Goal: Task Accomplishment & Management: Manage account settings

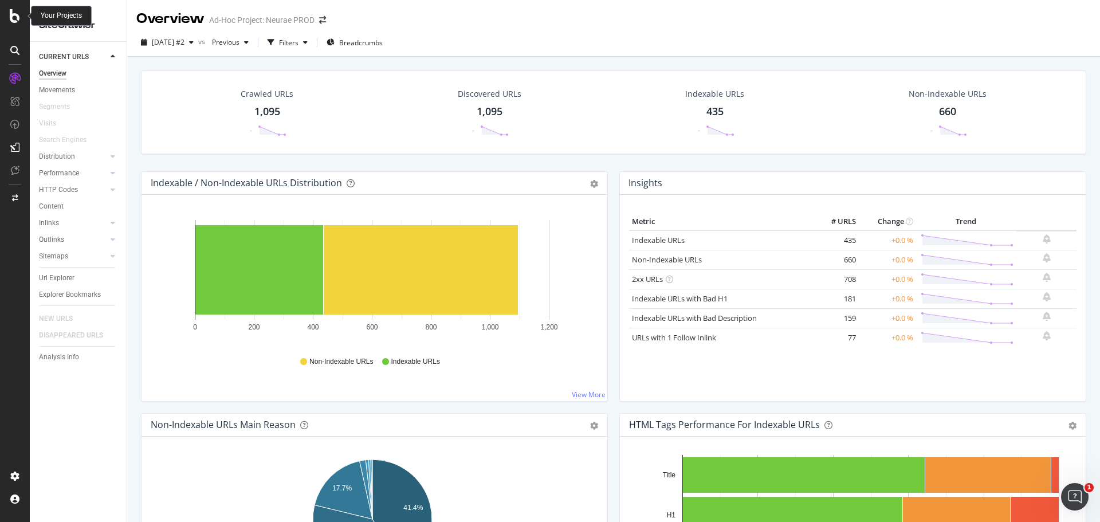
click at [21, 14] on div at bounding box center [15, 16] width 28 height 14
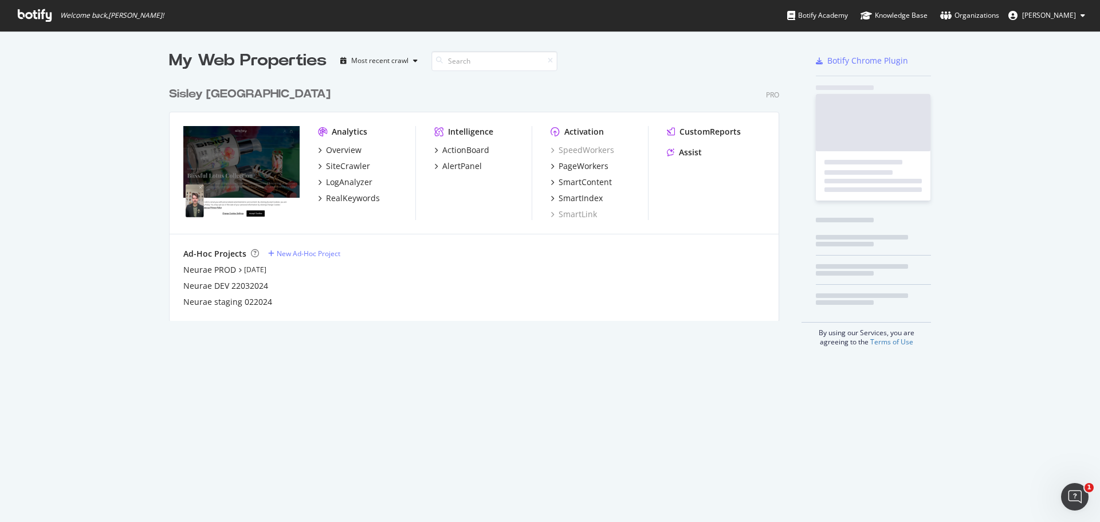
scroll to position [514, 1083]
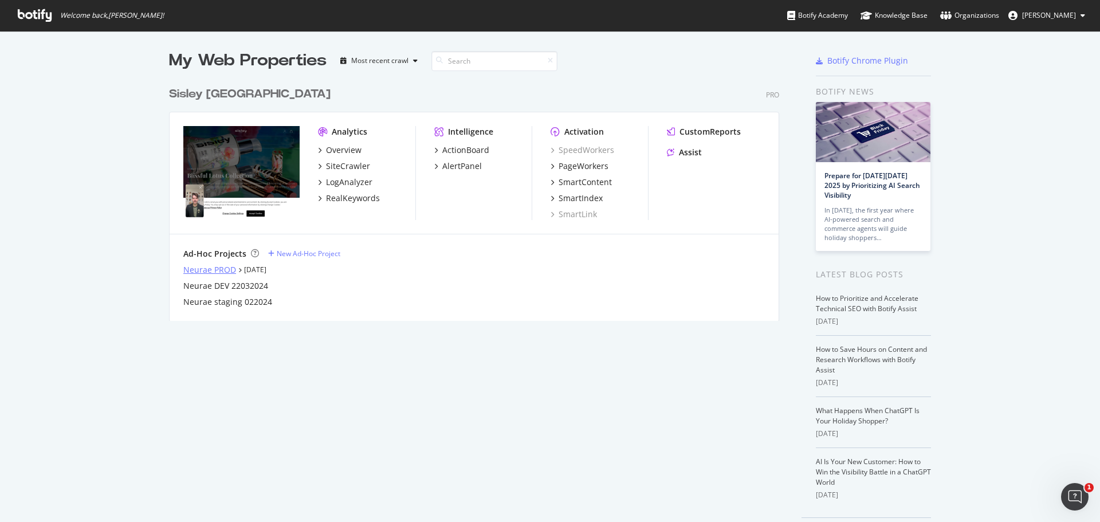
click at [189, 271] on div "Neurae PROD" at bounding box center [209, 269] width 53 height 11
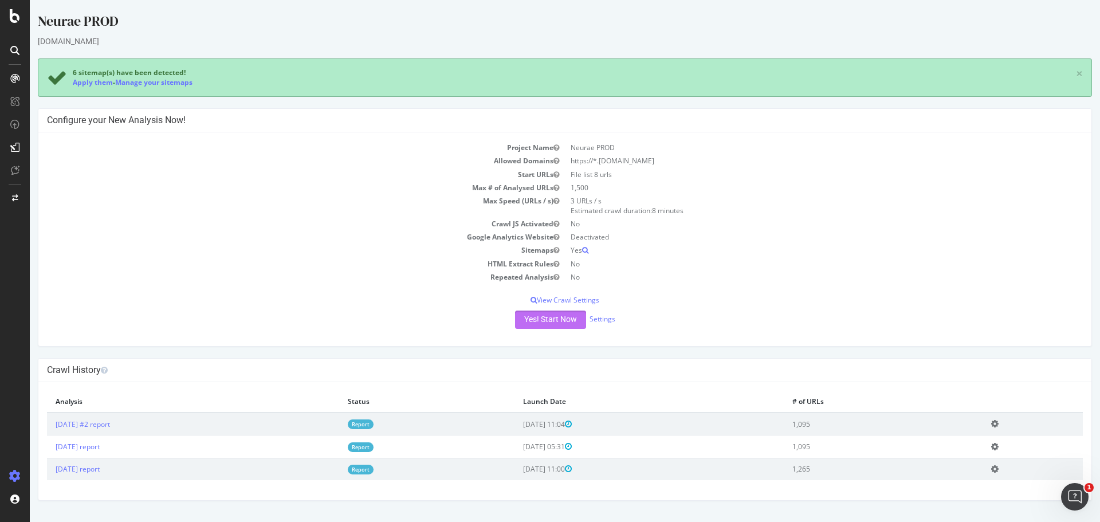
click at [538, 317] on button "Yes! Start Now" at bounding box center [550, 320] width 71 height 18
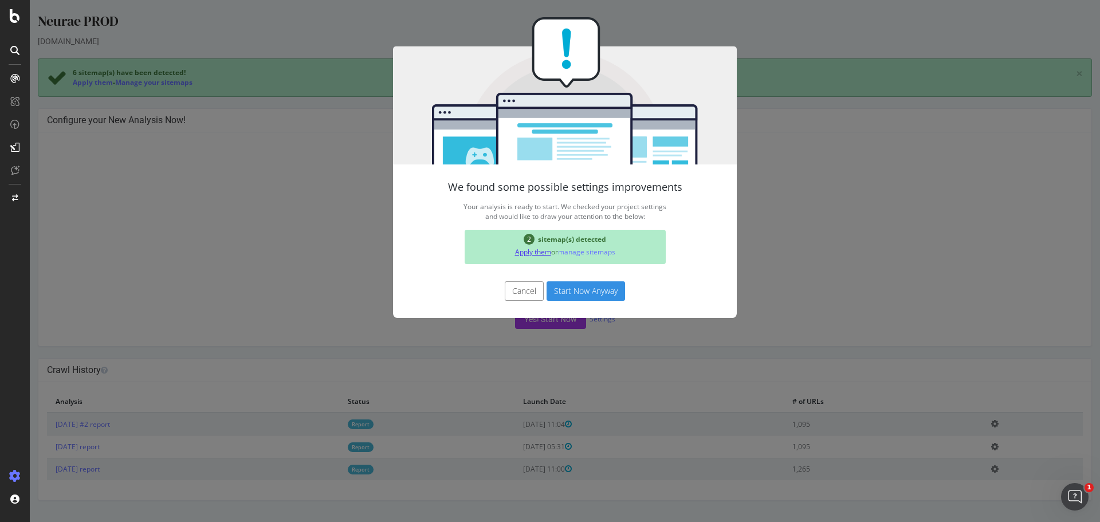
click at [528, 256] on link "Apply them" at bounding box center [533, 252] width 36 height 10
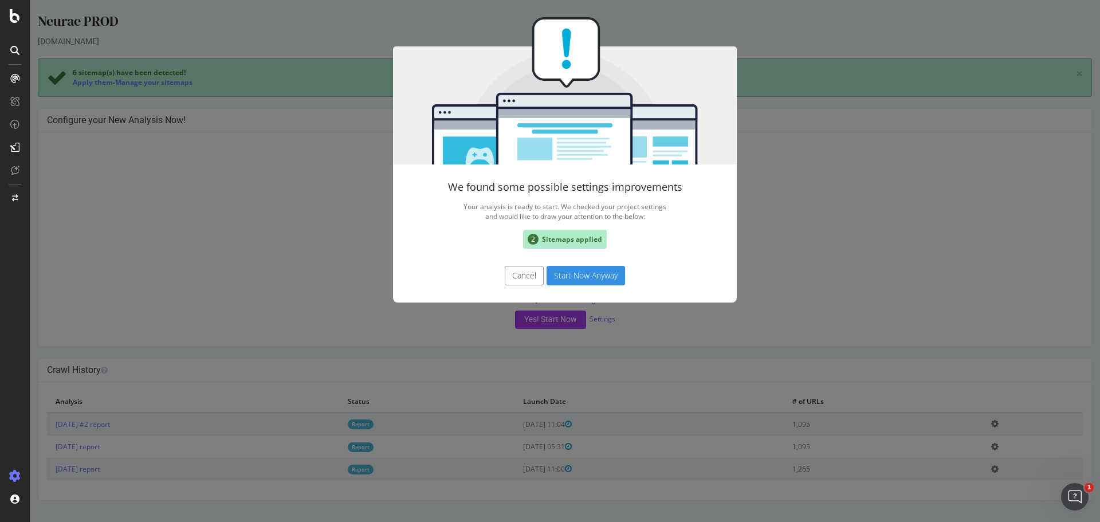
click at [516, 280] on button "Cancel" at bounding box center [524, 275] width 39 height 19
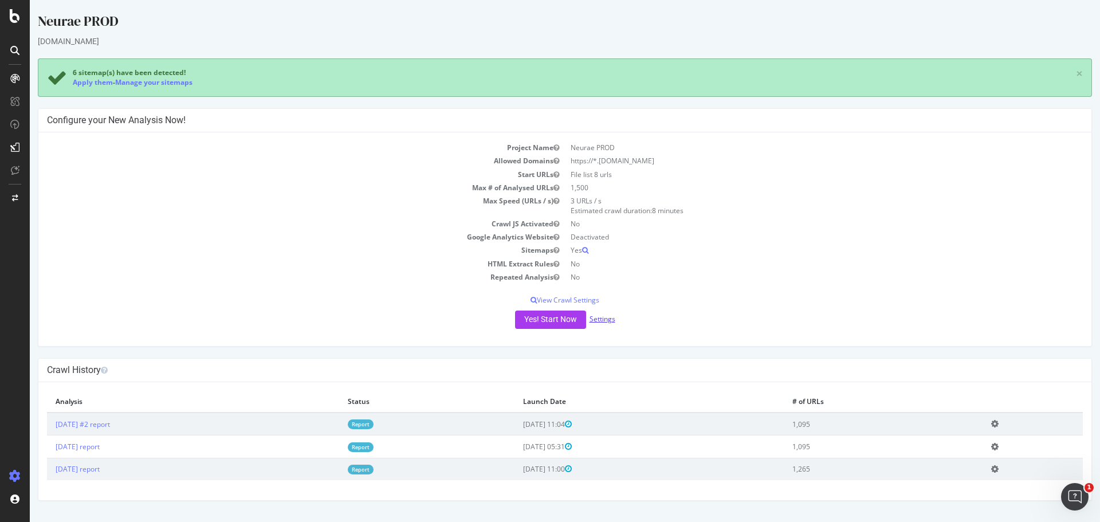
click at [604, 320] on link "Settings" at bounding box center [603, 319] width 26 height 10
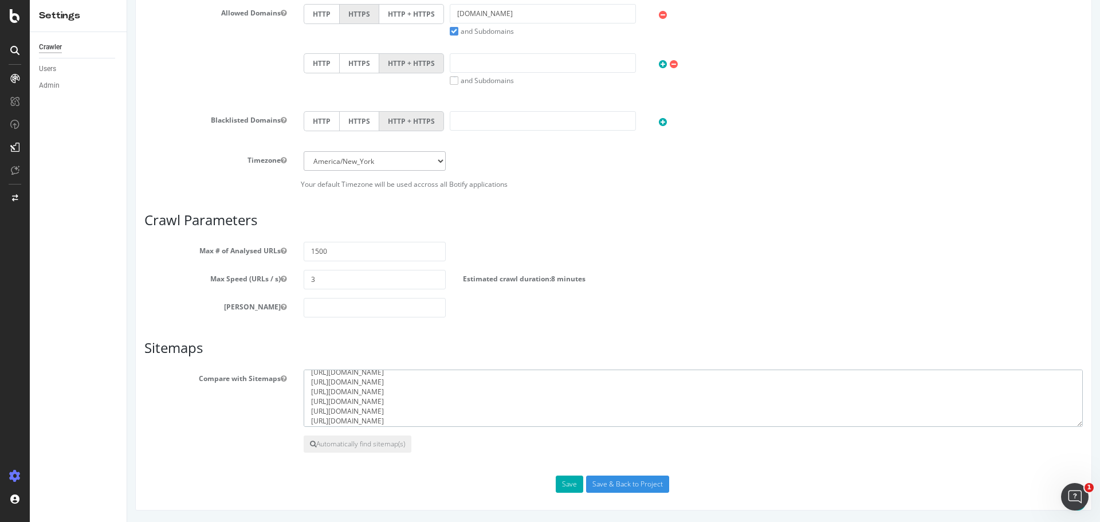
scroll to position [49, 0]
drag, startPoint x: 483, startPoint y: 387, endPoint x: 281, endPoint y: 419, distance: 203.6
click at [281, 419] on div "Compare with Sitemaps https://www.neurae.com/es/sitemap_index.xml https://www.n…" at bounding box center [614, 398] width 956 height 57
click at [391, 401] on textarea "https://www.neurae.com/es/sitemap_index.xml https://www.neurae.com/fr/sitemap_i…" at bounding box center [693, 398] width 779 height 57
drag, startPoint x: 471, startPoint y: 391, endPoint x: 292, endPoint y: 389, distance: 179.4
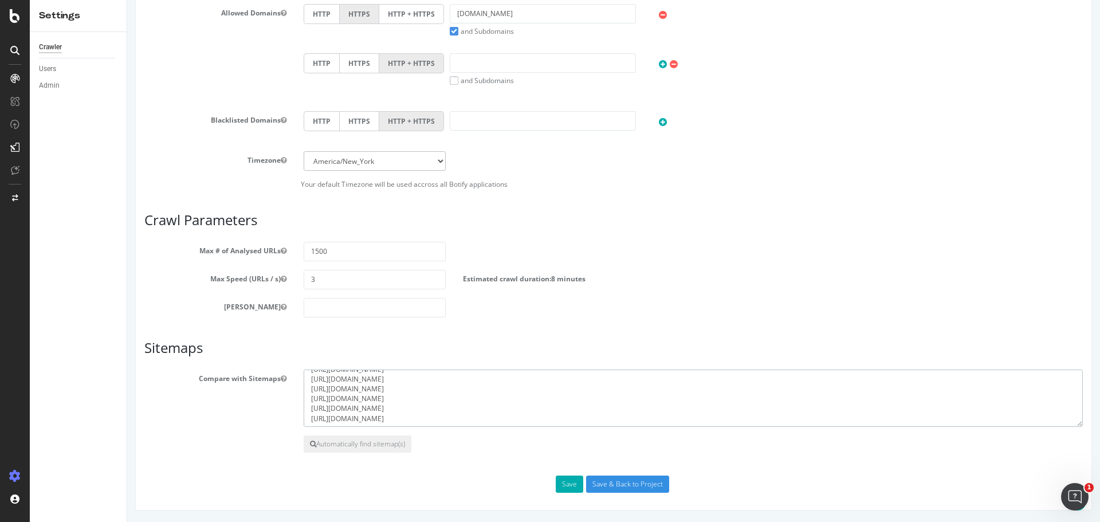
click at [292, 389] on div "Compare with Sitemaps https://www.neurae.com/es/sitemap_index.xml https://www.n…" at bounding box center [614, 398] width 956 height 57
drag, startPoint x: 483, startPoint y: 395, endPoint x: 296, endPoint y: 398, distance: 187.4
click at [296, 398] on div "https://www.neurae.com/es/sitemap_index.xml https://www.neurae.com/fr/sitemap_i…" at bounding box center [693, 398] width 797 height 57
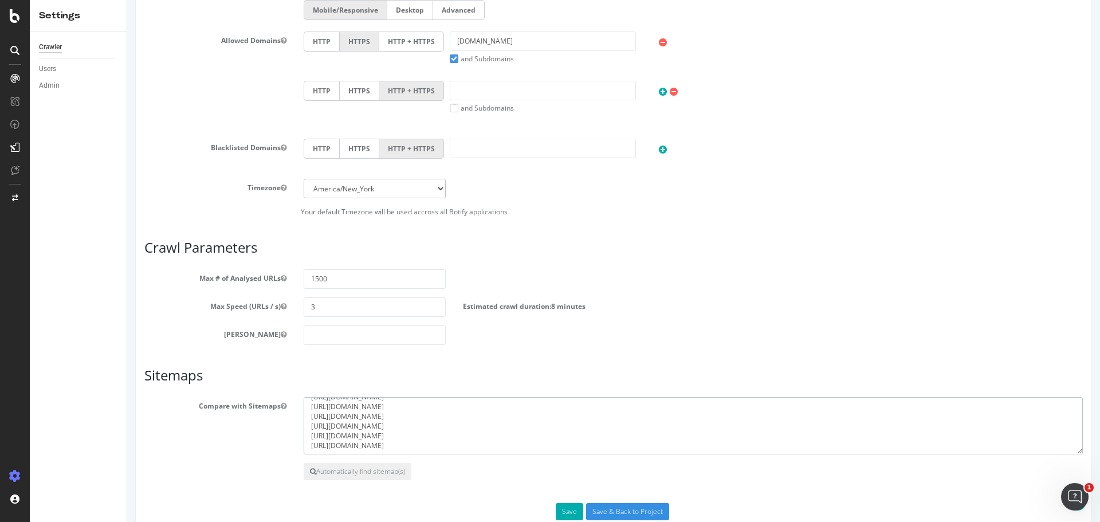
scroll to position [446, 0]
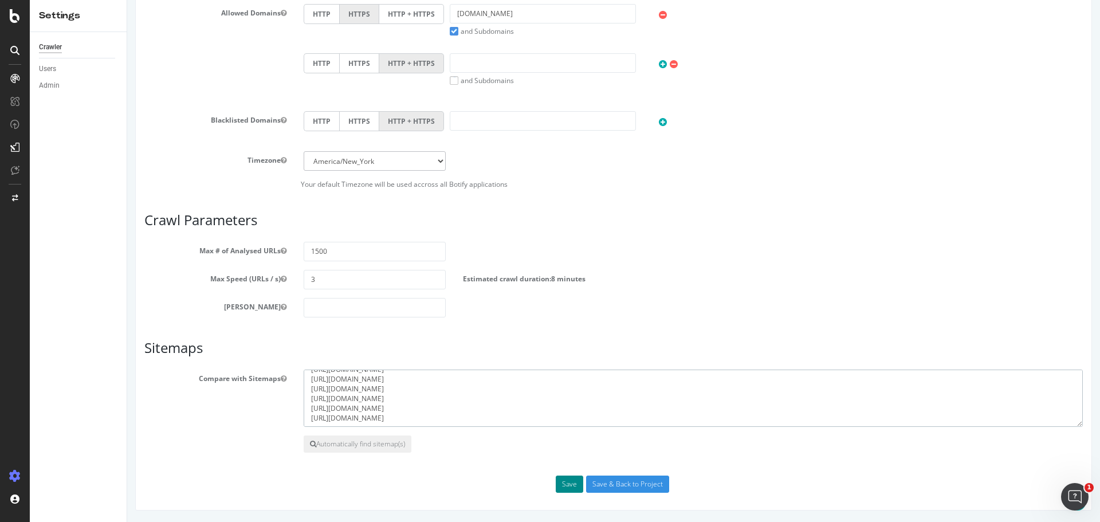
type textarea "https://www.neurae.com/es/sitemap_index.xml https://www.neurae.com/fr/sitemap_i…"
click at [563, 484] on button "Save" at bounding box center [570, 484] width 28 height 17
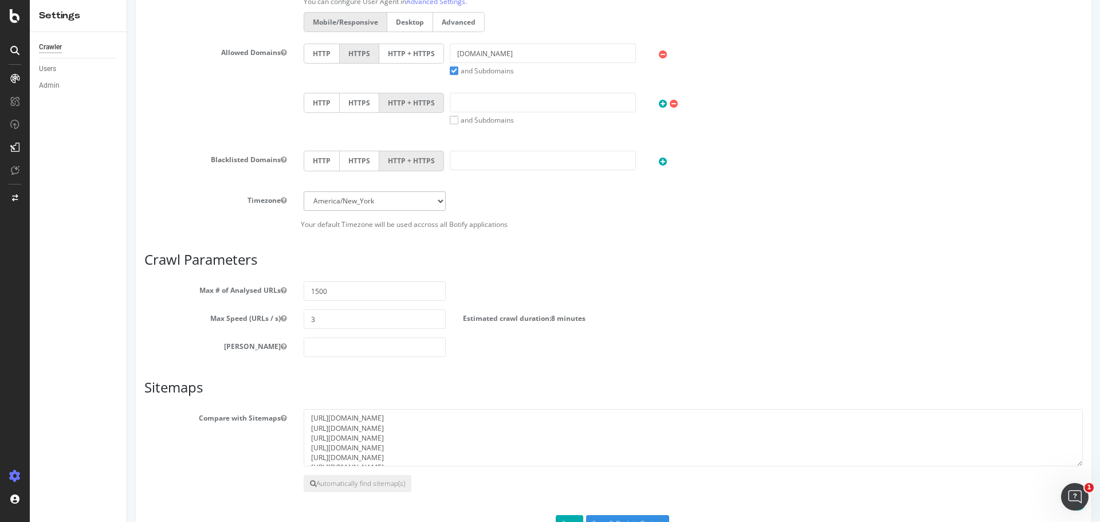
scroll to position [536, 0]
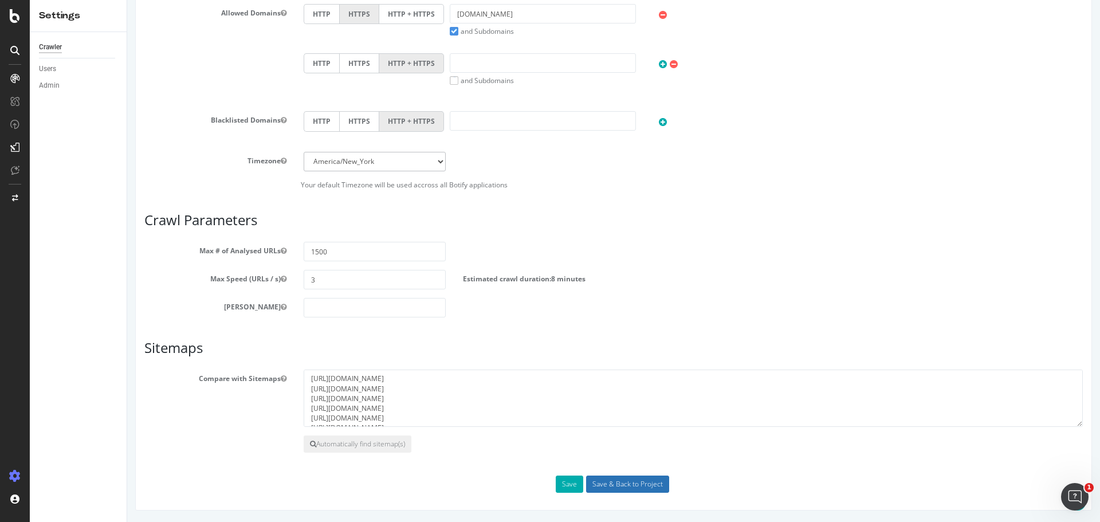
click at [598, 487] on input "Save & Back to Project" at bounding box center [627, 484] width 83 height 17
click at [614, 483] on input "Save & Back to Project" at bounding box center [627, 484] width 83 height 17
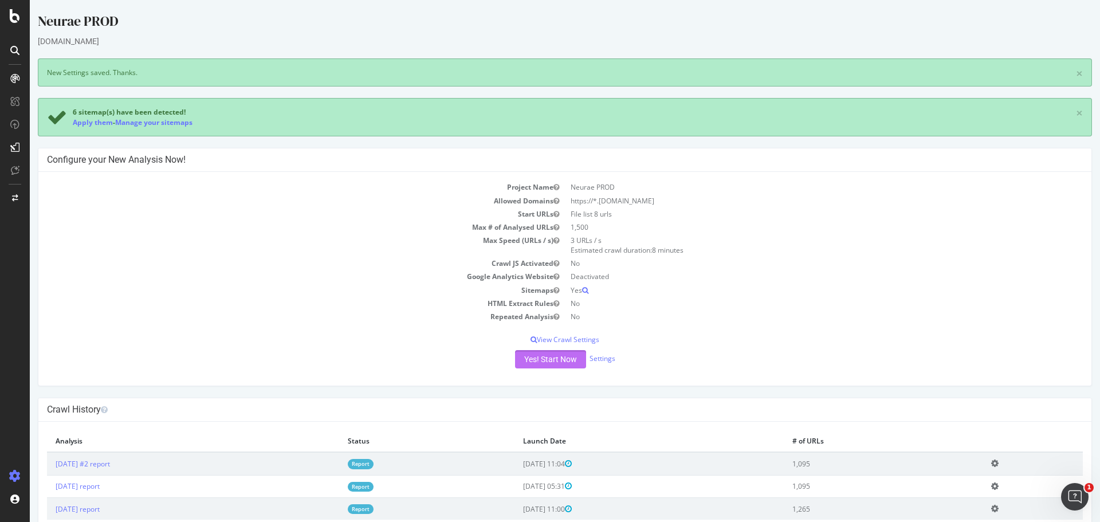
click at [550, 363] on button "Yes! Start Now" at bounding box center [550, 359] width 71 height 18
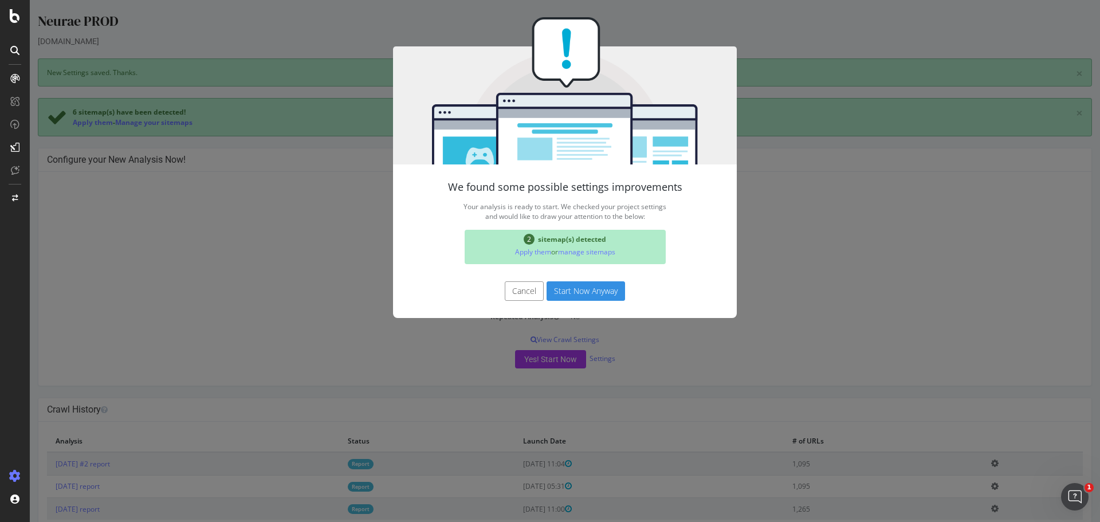
click at [581, 292] on button "Start Now Anyway" at bounding box center [586, 290] width 79 height 19
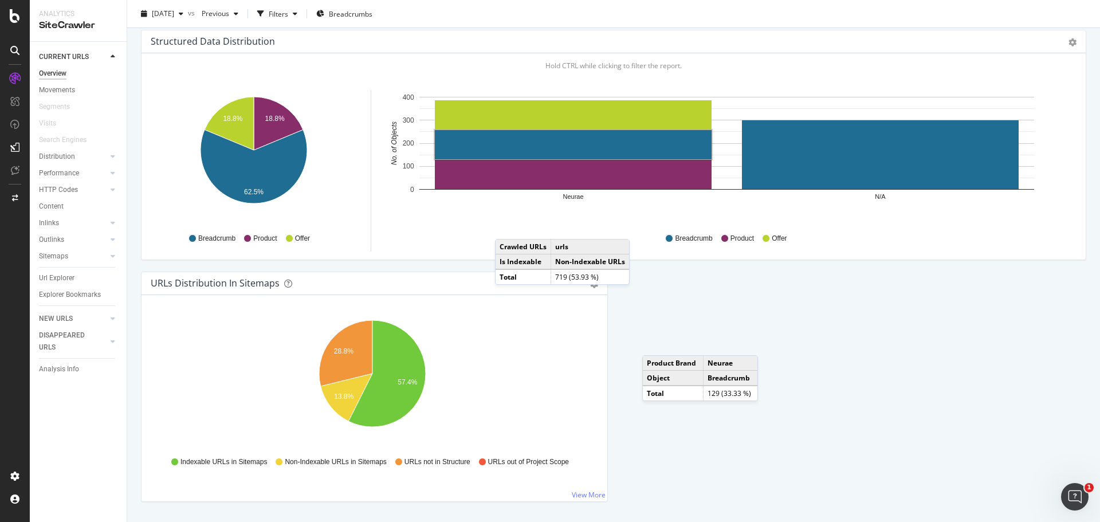
scroll to position [1083, 0]
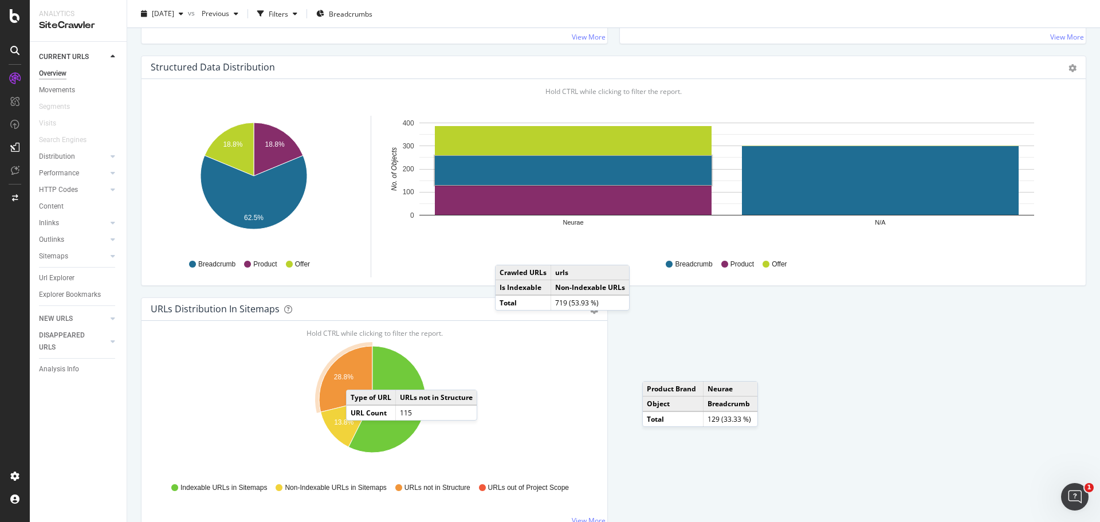
click at [358, 378] on icon "A chart." at bounding box center [345, 379] width 53 height 66
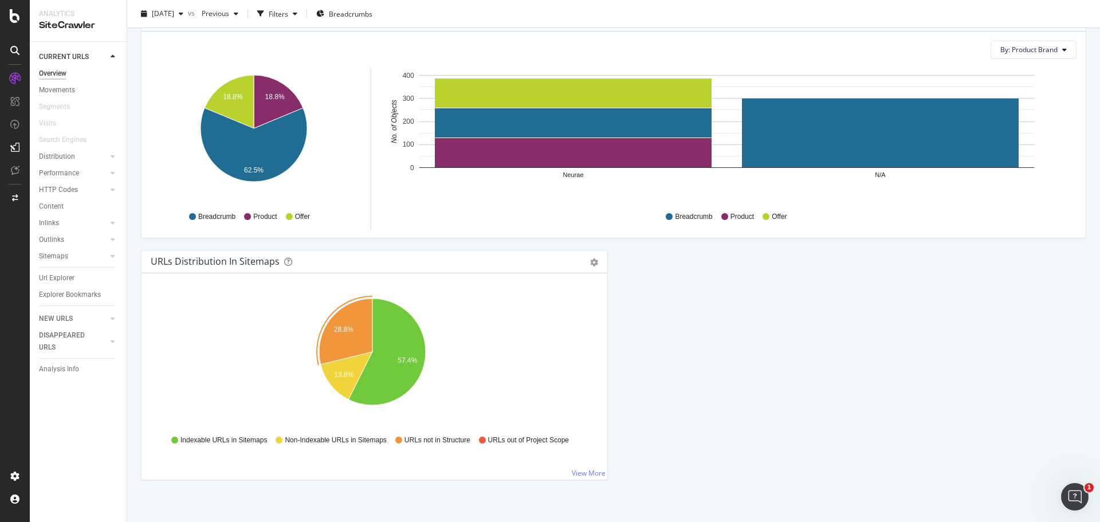
scroll to position [1141, 0]
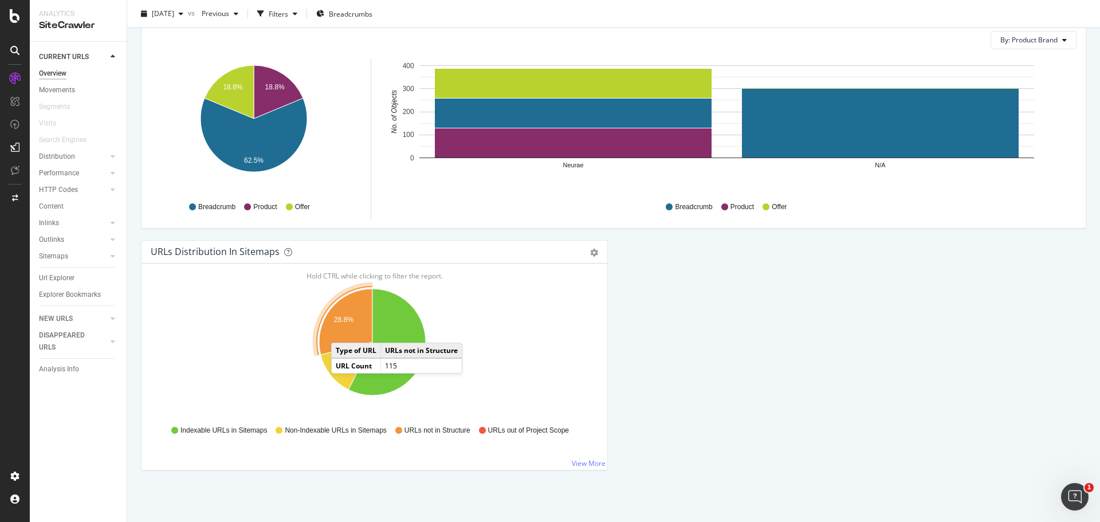
click at [343, 331] on icon "A chart." at bounding box center [345, 322] width 53 height 66
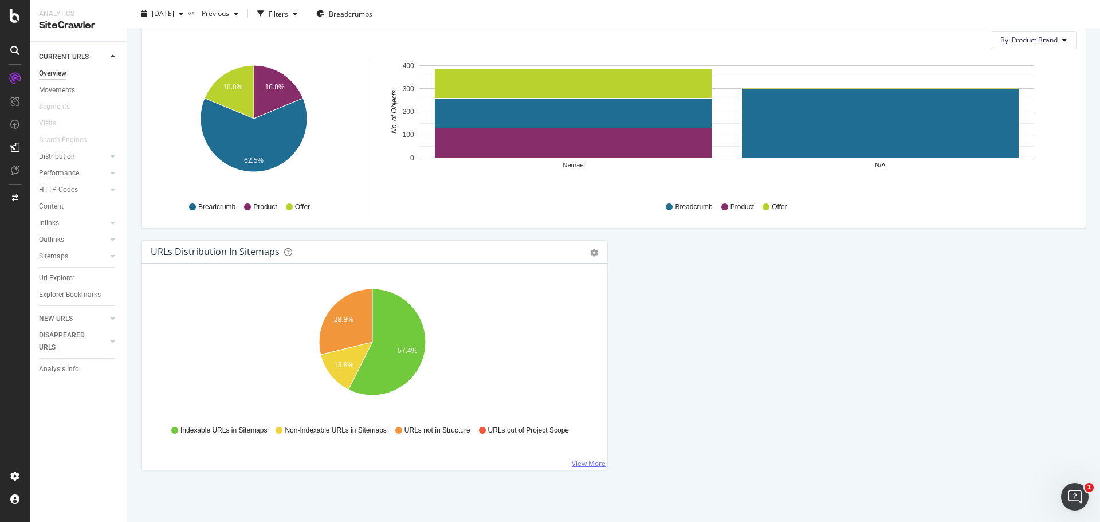
click at [587, 462] on link "View More" at bounding box center [589, 464] width 34 height 10
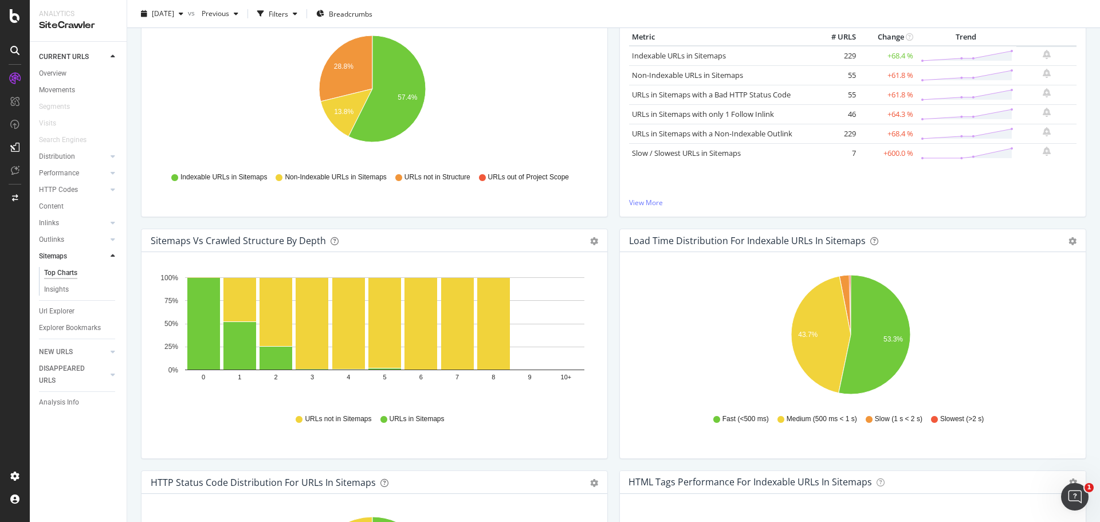
scroll to position [3, 0]
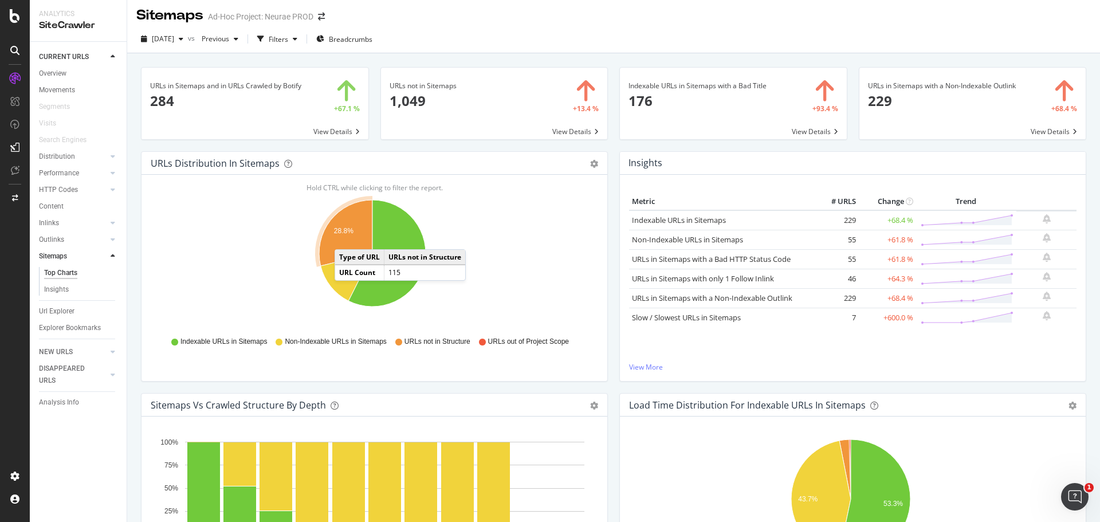
click at [346, 238] on icon "A chart." at bounding box center [345, 233] width 53 height 66
click at [349, 236] on icon "A chart." at bounding box center [345, 233] width 53 height 66
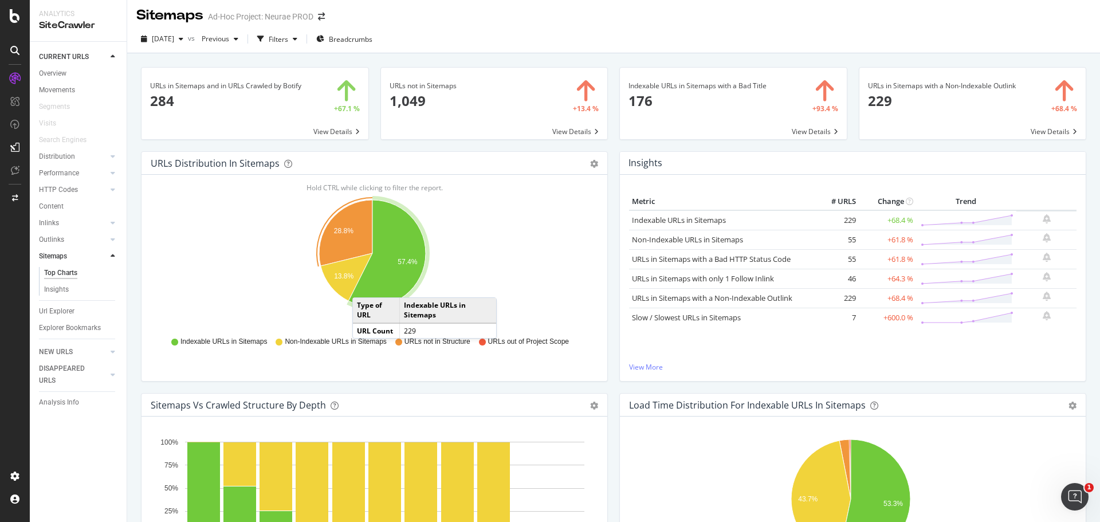
click at [419, 345] on span "URLs not in Structure" at bounding box center [438, 342] width 66 height 10
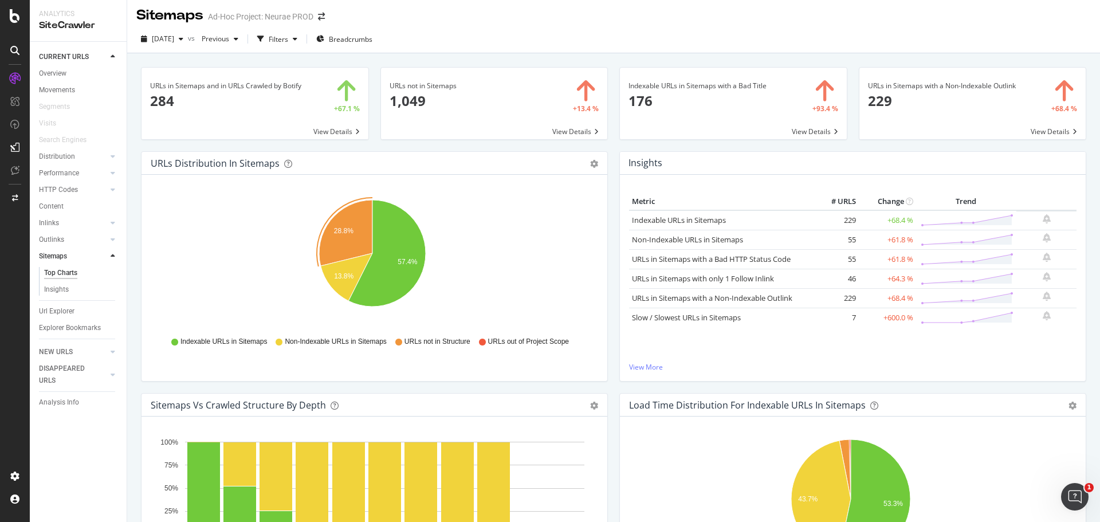
click at [583, 164] on div "Pie Table Export as CSV Add to Custom Report" at bounding box center [588, 163] width 19 height 11
click at [590, 164] on icon "gear" at bounding box center [594, 164] width 8 height 8
click at [438, 194] on icon "28.8% 13.8% 57.4%" at bounding box center [373, 259] width 444 height 133
click at [590, 162] on icon "gear" at bounding box center [594, 164] width 8 height 8
click at [539, 203] on span "Table" at bounding box center [555, 206] width 104 height 15
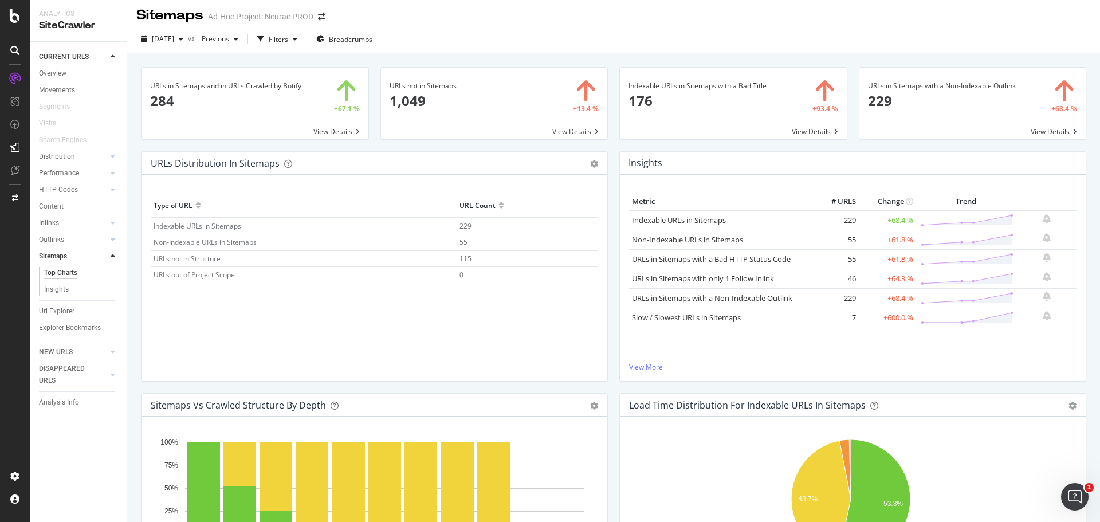
click at [585, 165] on div "Pie Table Export as CSV Add to Custom Report" at bounding box center [588, 163] width 19 height 11
click at [590, 165] on icon "gear" at bounding box center [594, 164] width 8 height 8
click at [551, 187] on span "Pie" at bounding box center [555, 185] width 104 height 15
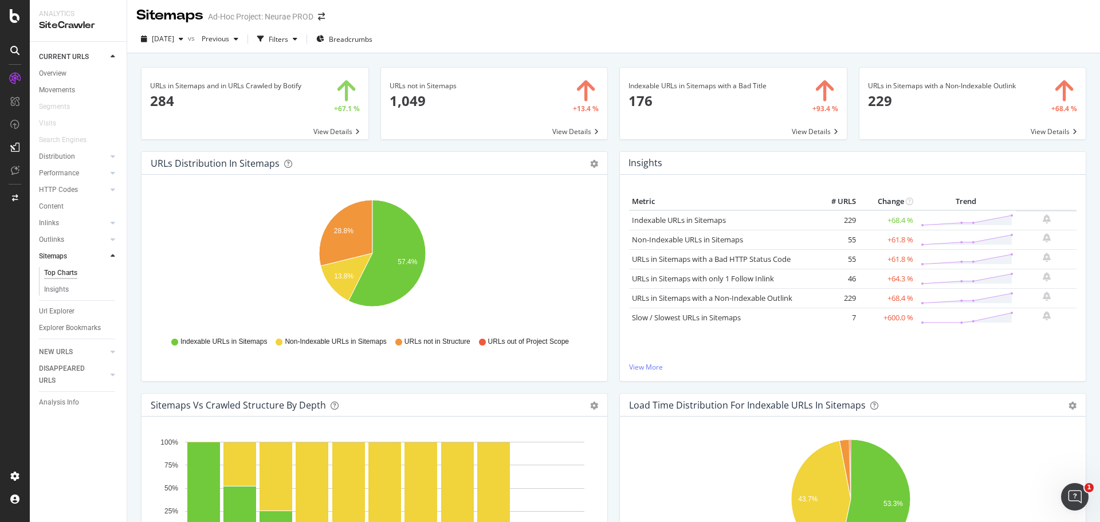
scroll to position [0, 0]
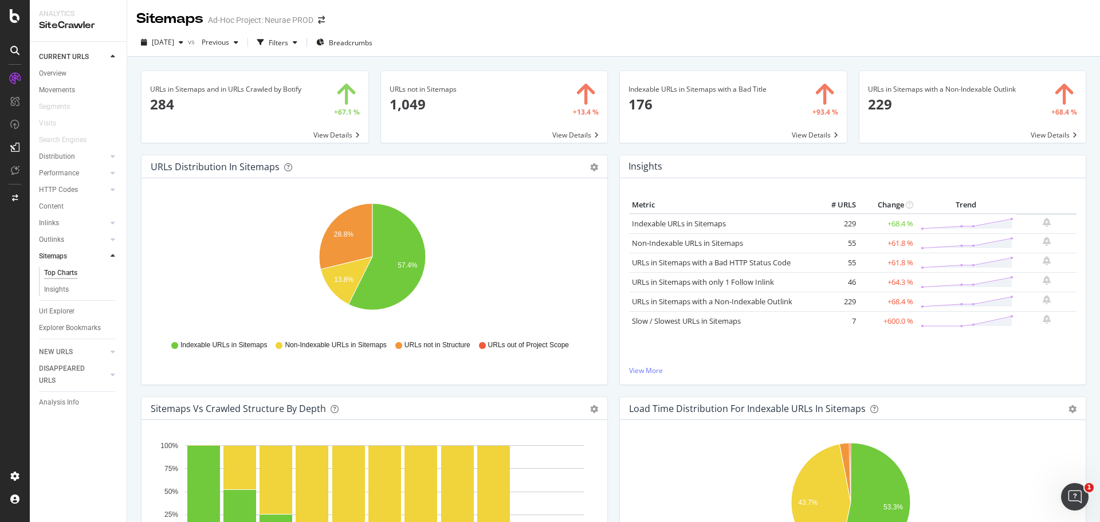
click at [575, 132] on span at bounding box center [494, 107] width 227 height 72
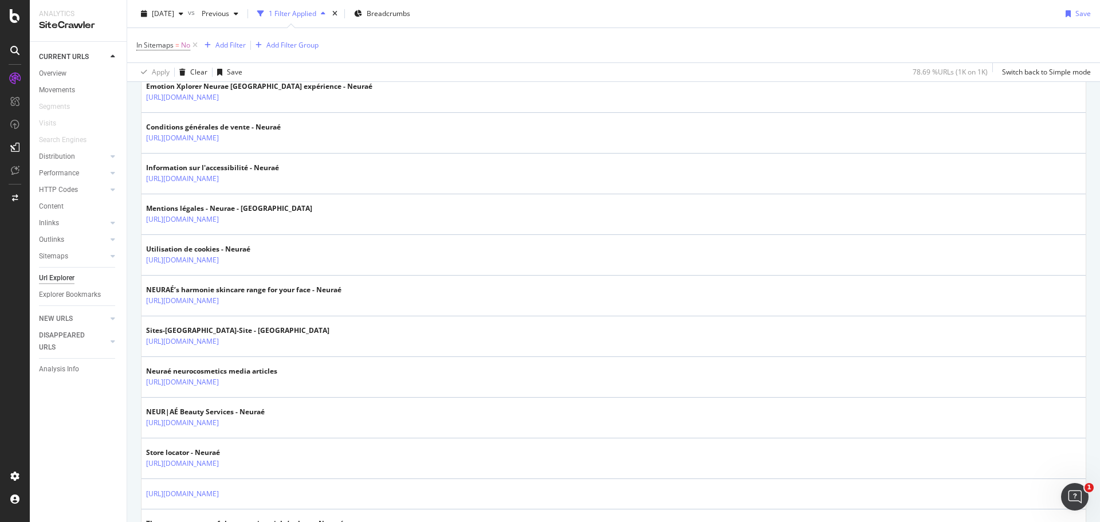
scroll to position [1547, 0]
